Goal: Task Accomplishment & Management: Manage account settings

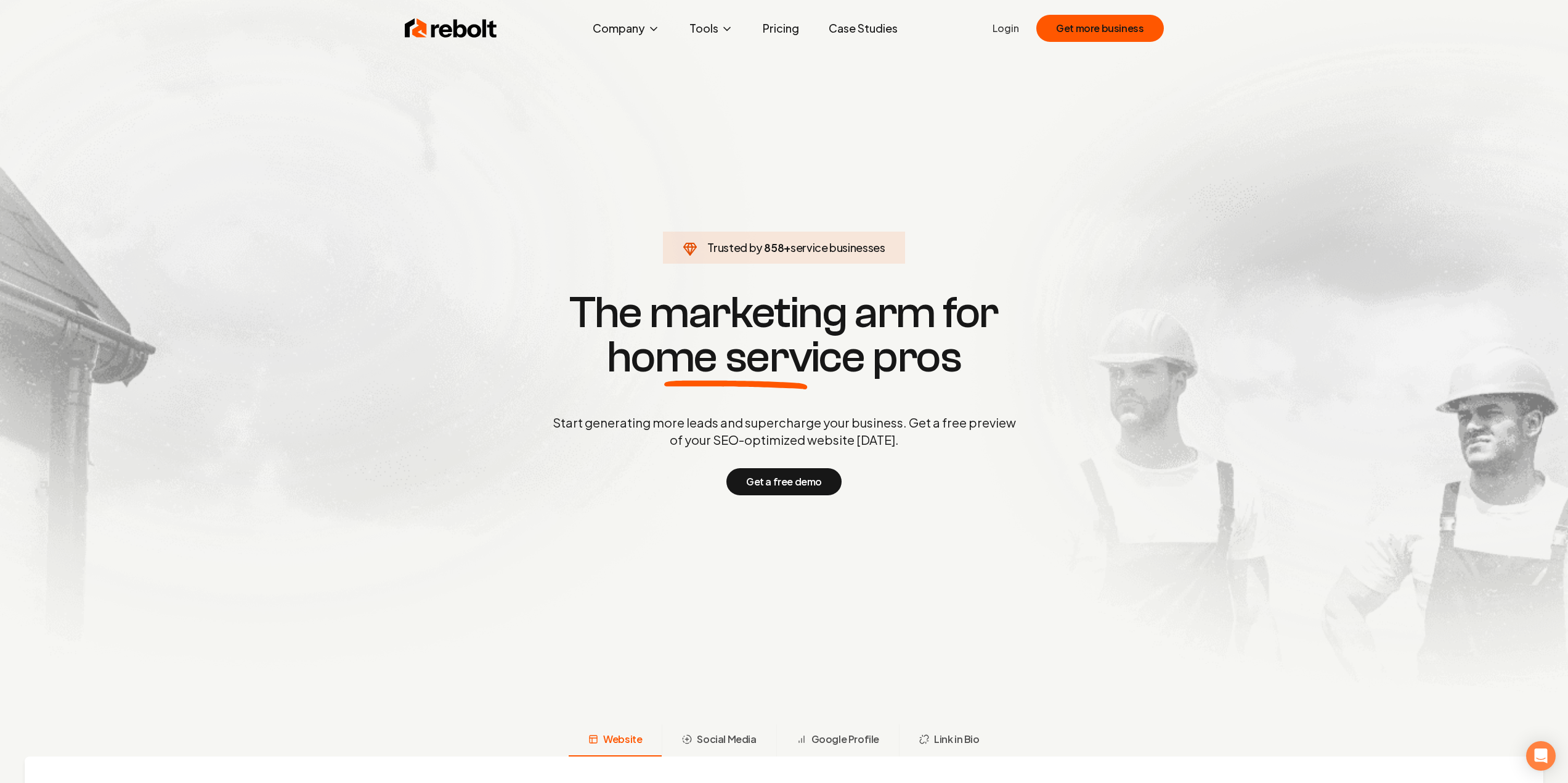
click at [1005, 27] on link "Login" at bounding box center [1006, 28] width 27 height 15
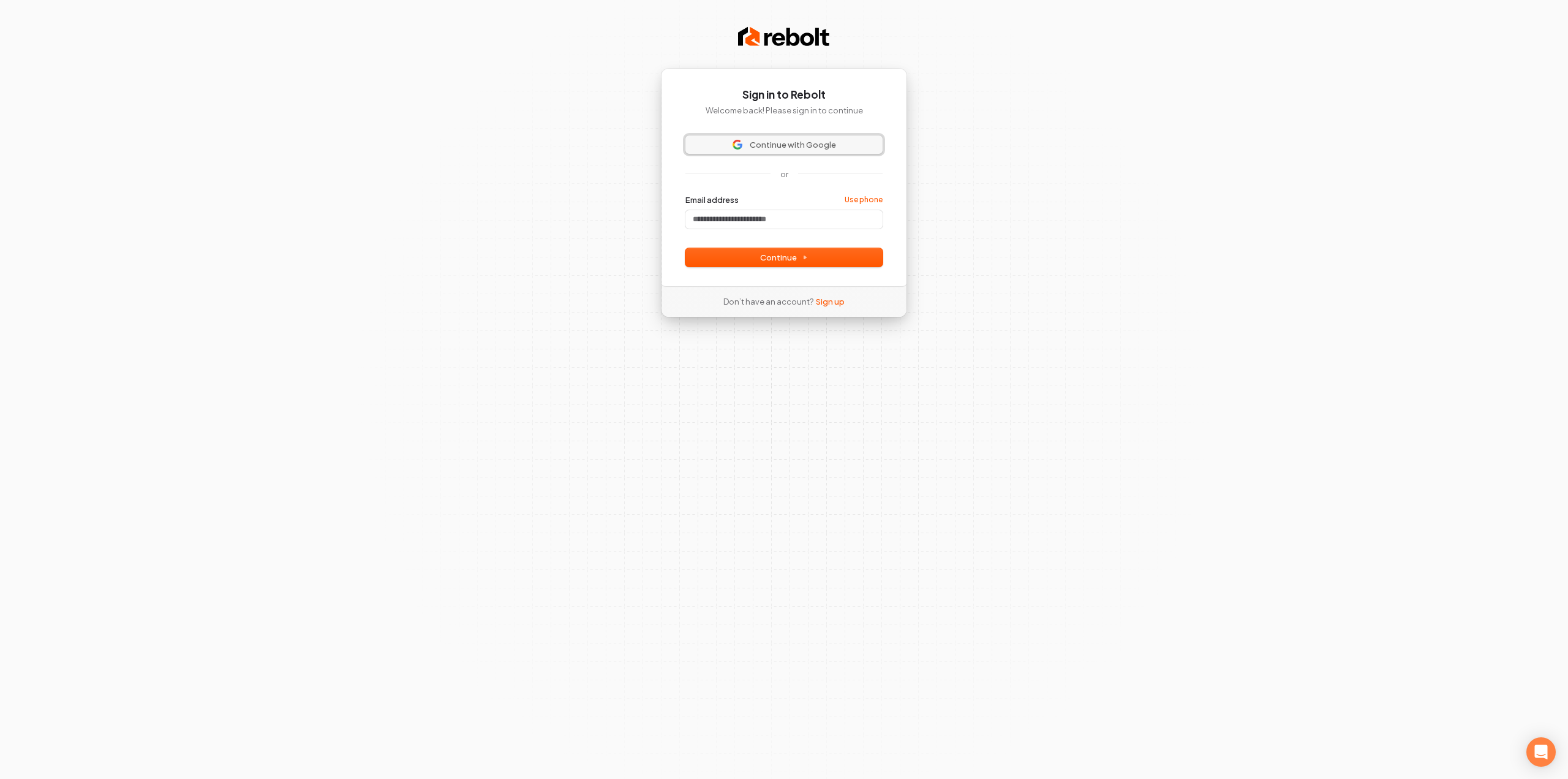
click at [758, 148] on span "Continue with Google" at bounding box center [793, 145] width 86 height 11
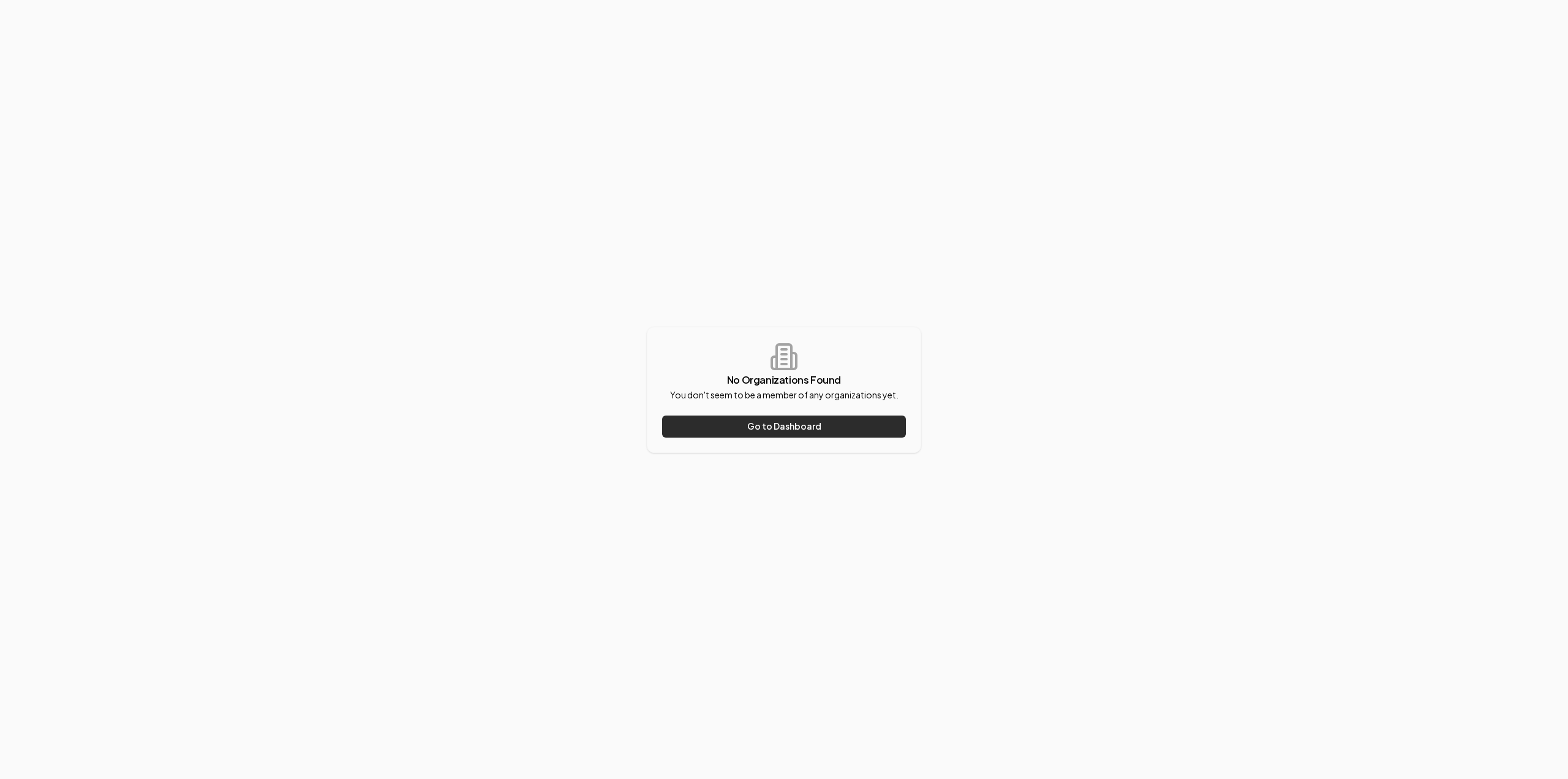
click at [757, 429] on button "Go to Dashboard" at bounding box center [784, 427] width 244 height 22
click at [773, 433] on button "Go to Dashboard" at bounding box center [784, 427] width 244 height 22
